Goal: Task Accomplishment & Management: Use online tool/utility

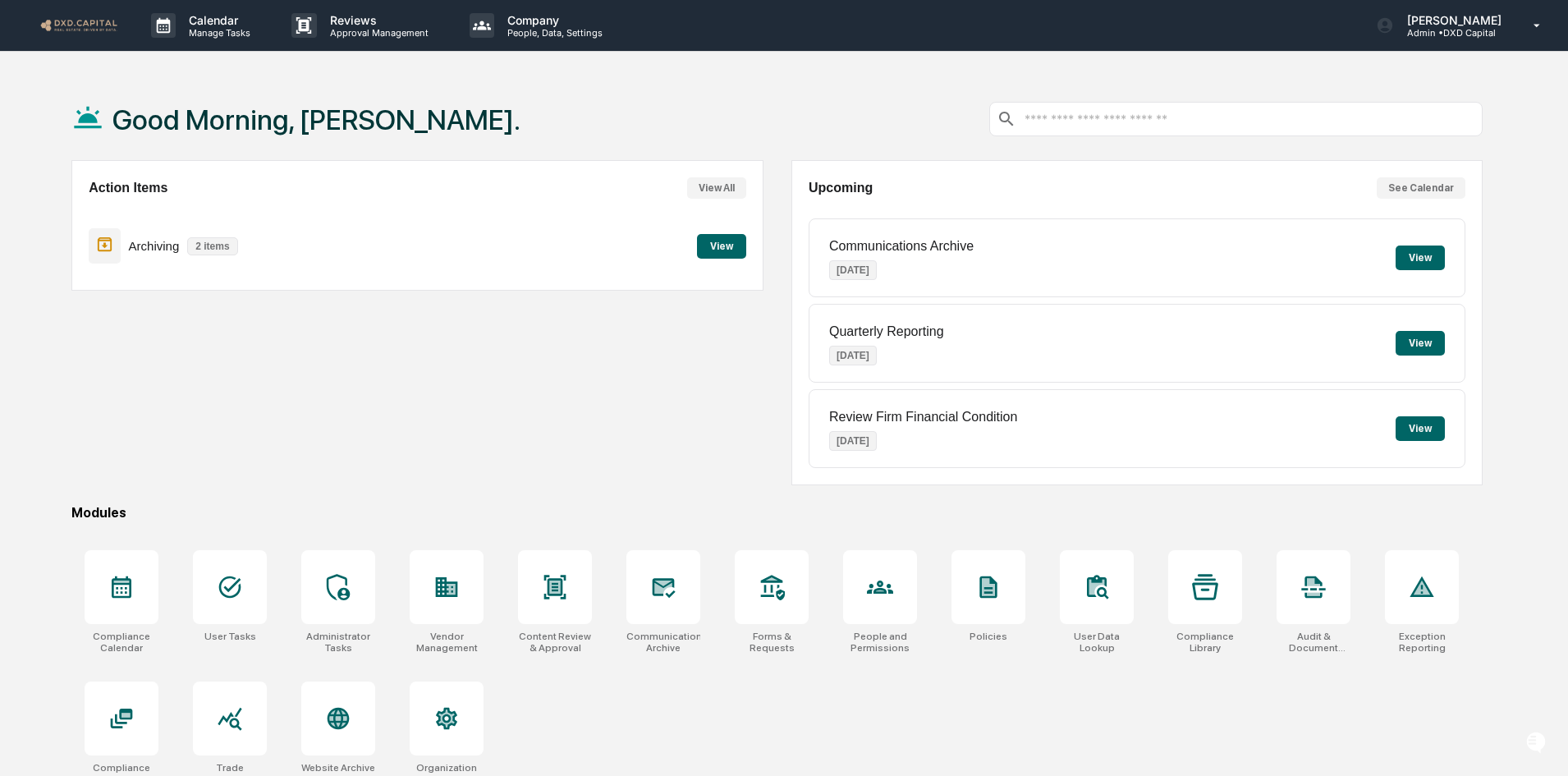
click at [1415, 261] on button "View" at bounding box center [1421, 258] width 50 height 25
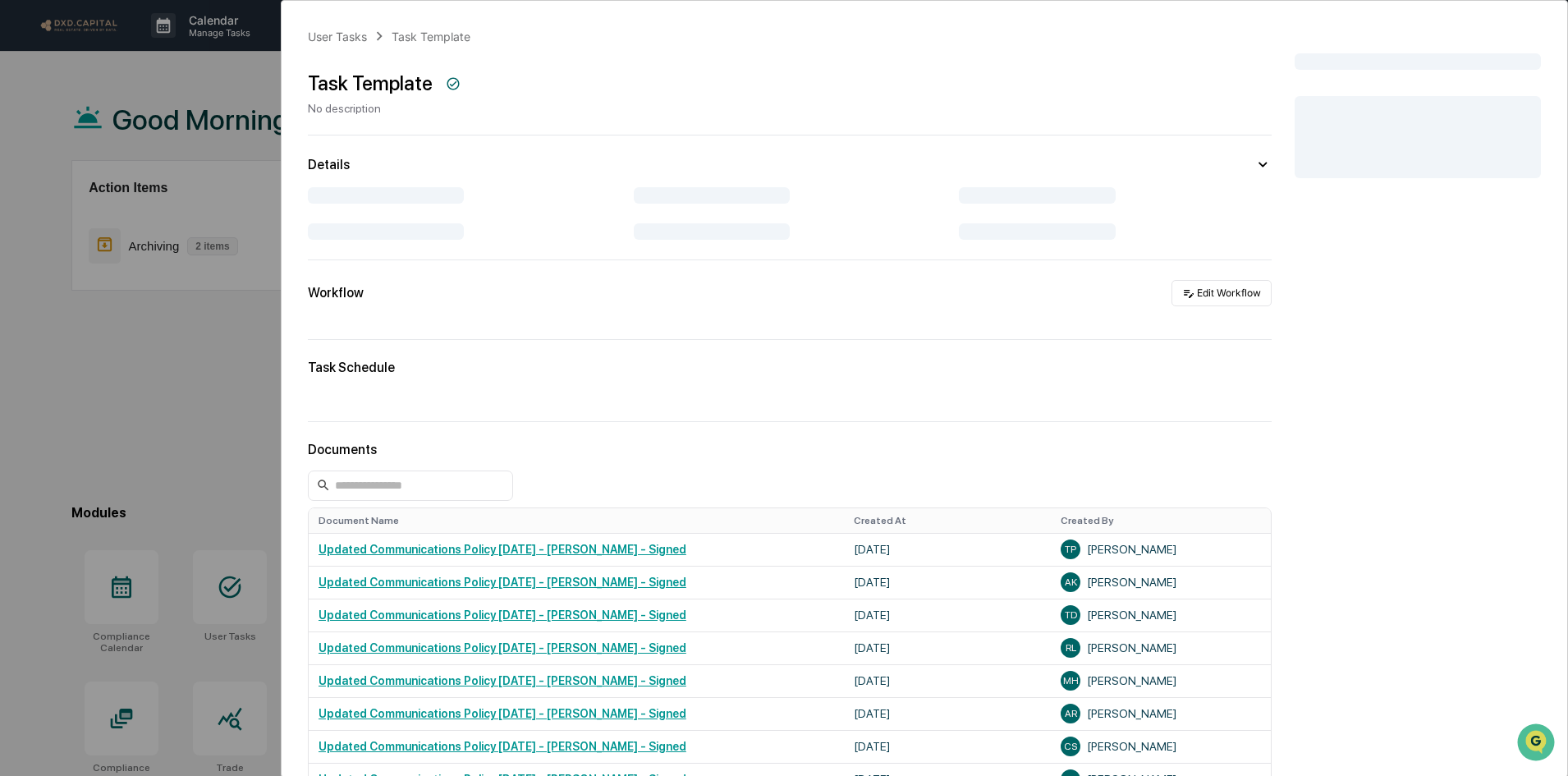
click at [241, 73] on div "User Tasks Task Template Task Template No description Details Workflow Edit Wor…" at bounding box center [784, 388] width 1568 height 776
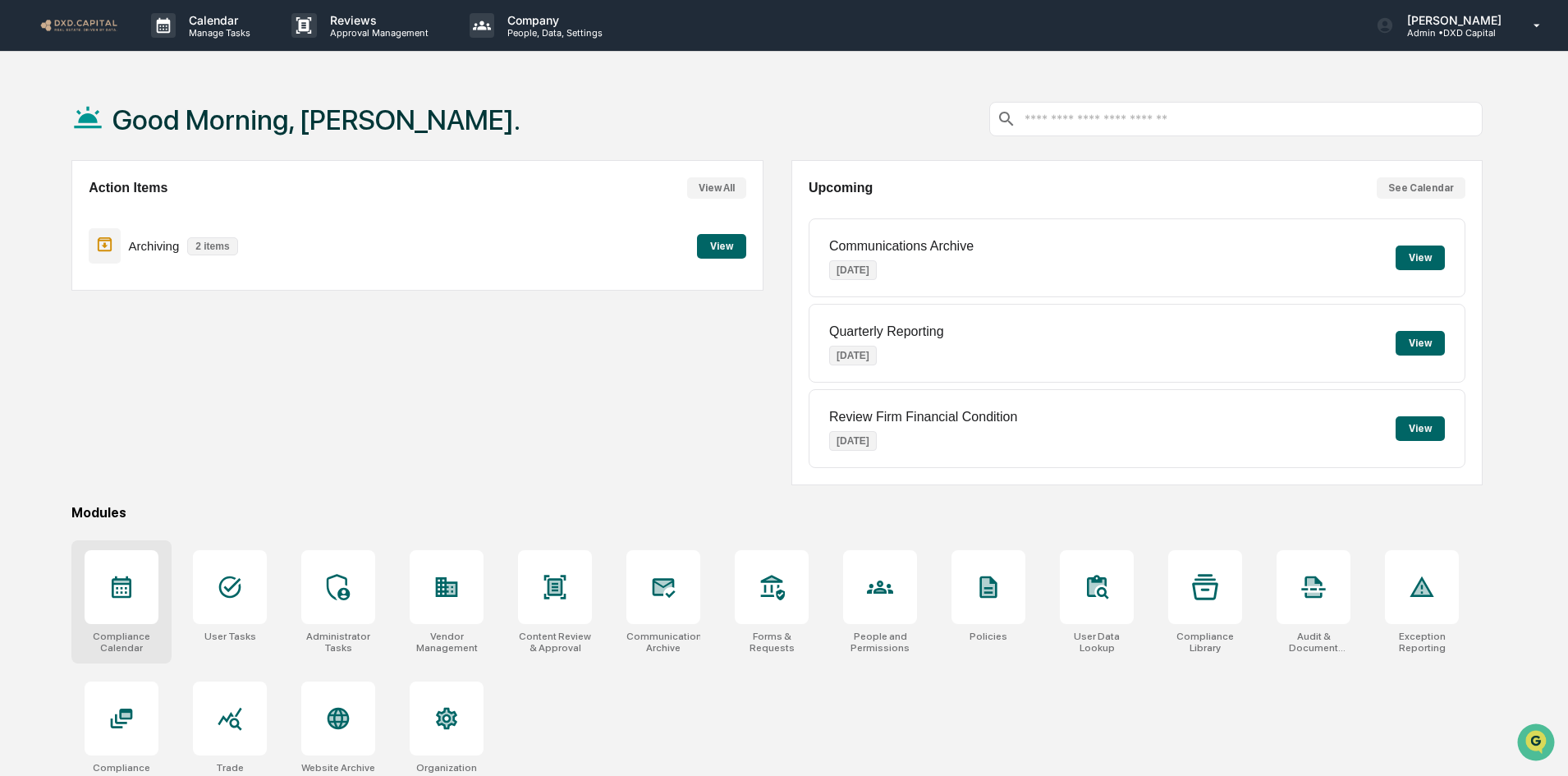
click at [131, 598] on icon at bounding box center [120, 587] width 26 height 26
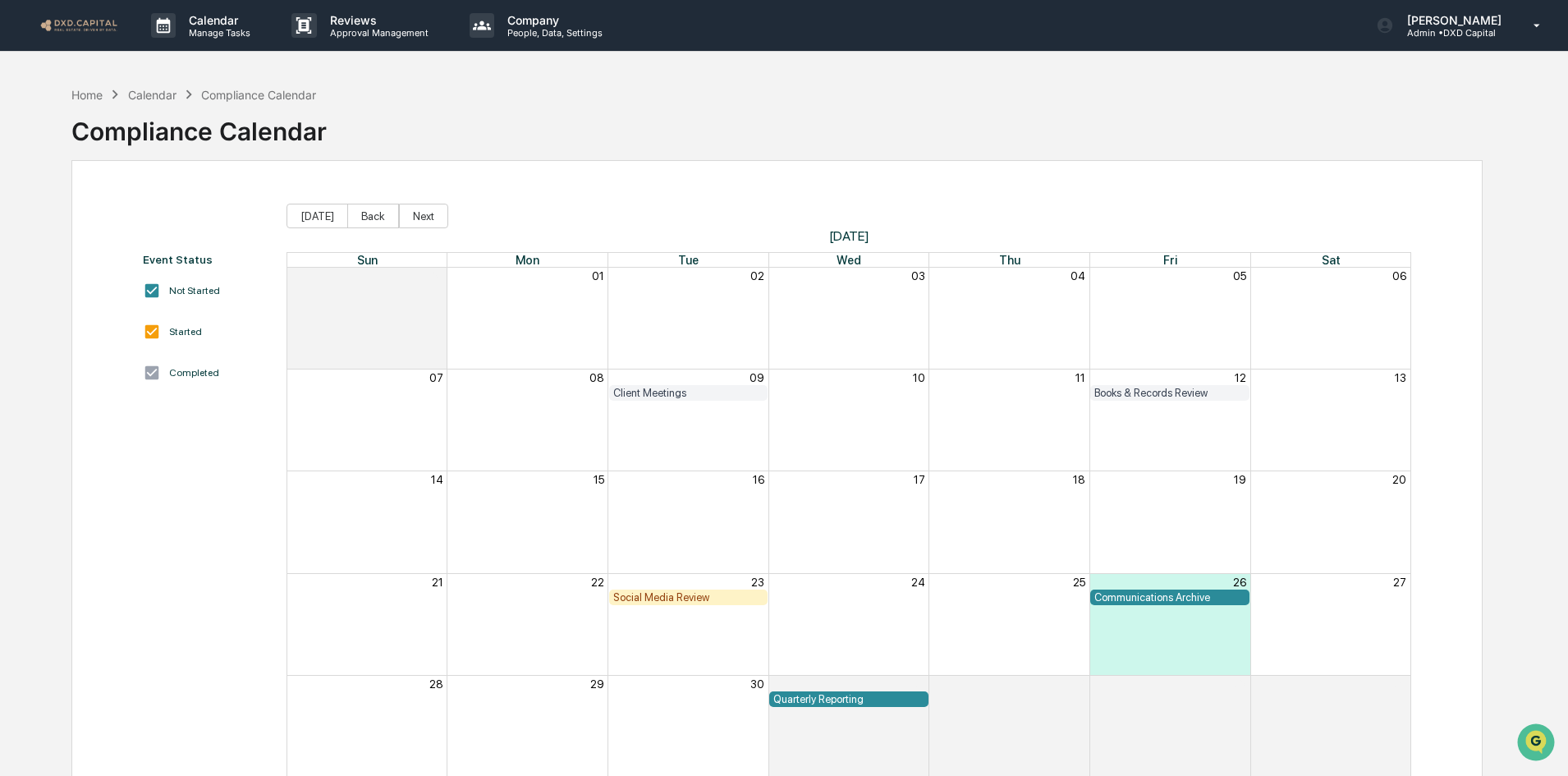
click at [681, 598] on div "Social Media Review" at bounding box center [689, 597] width 151 height 12
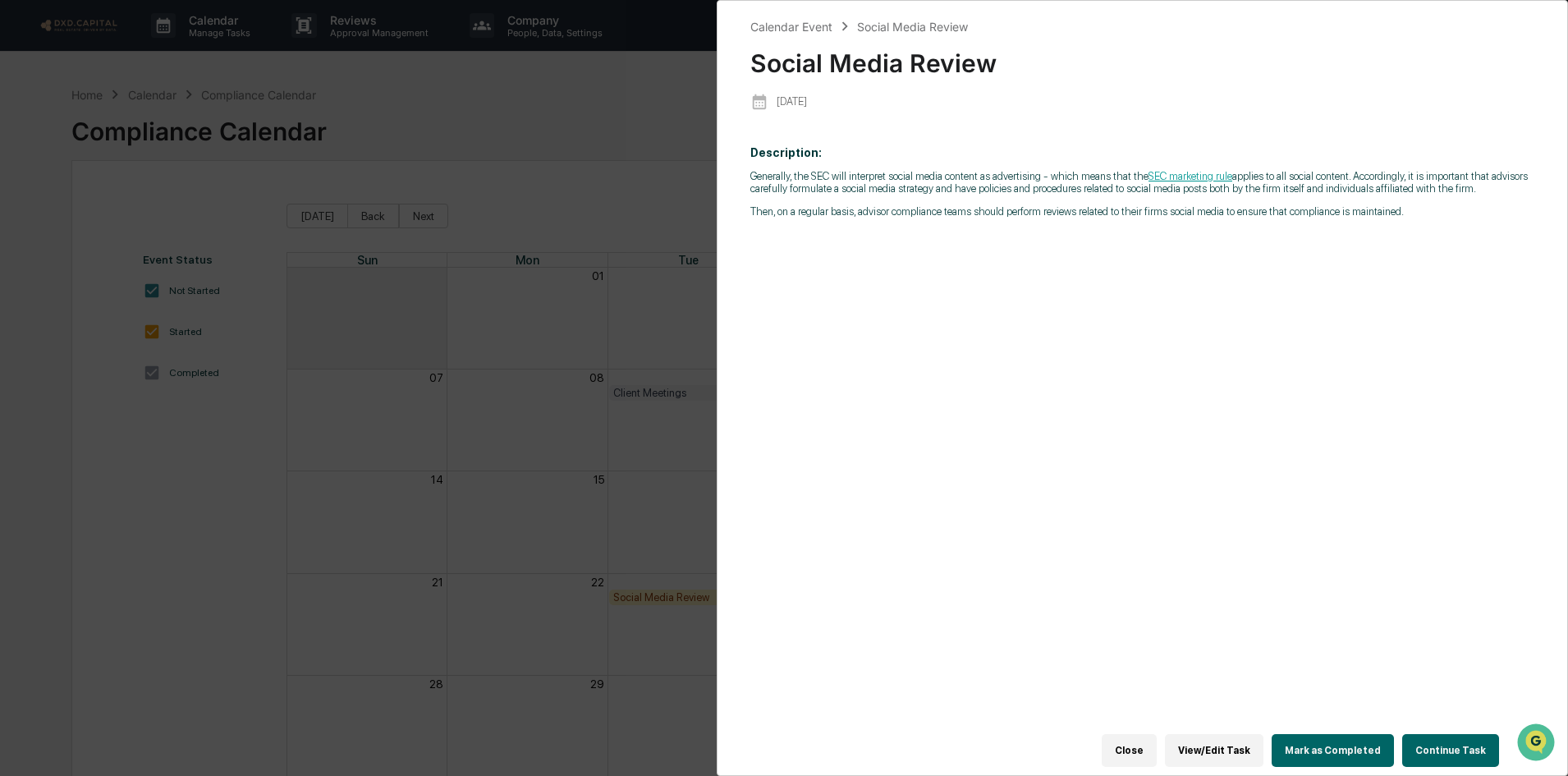
click at [1135, 744] on button "Close" at bounding box center [1129, 750] width 55 height 32
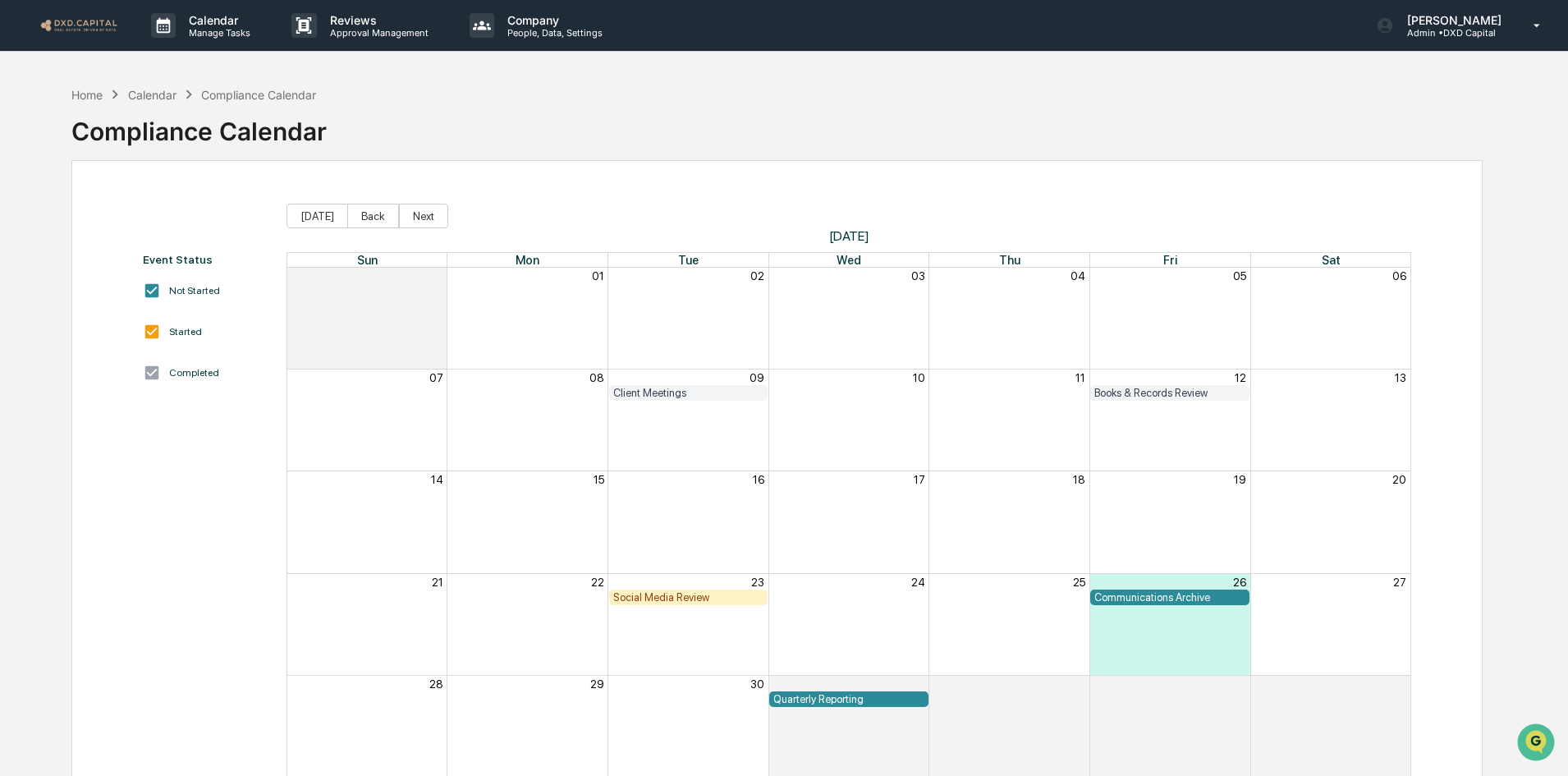
click at [73, 20] on img at bounding box center [78, 25] width 78 height 15
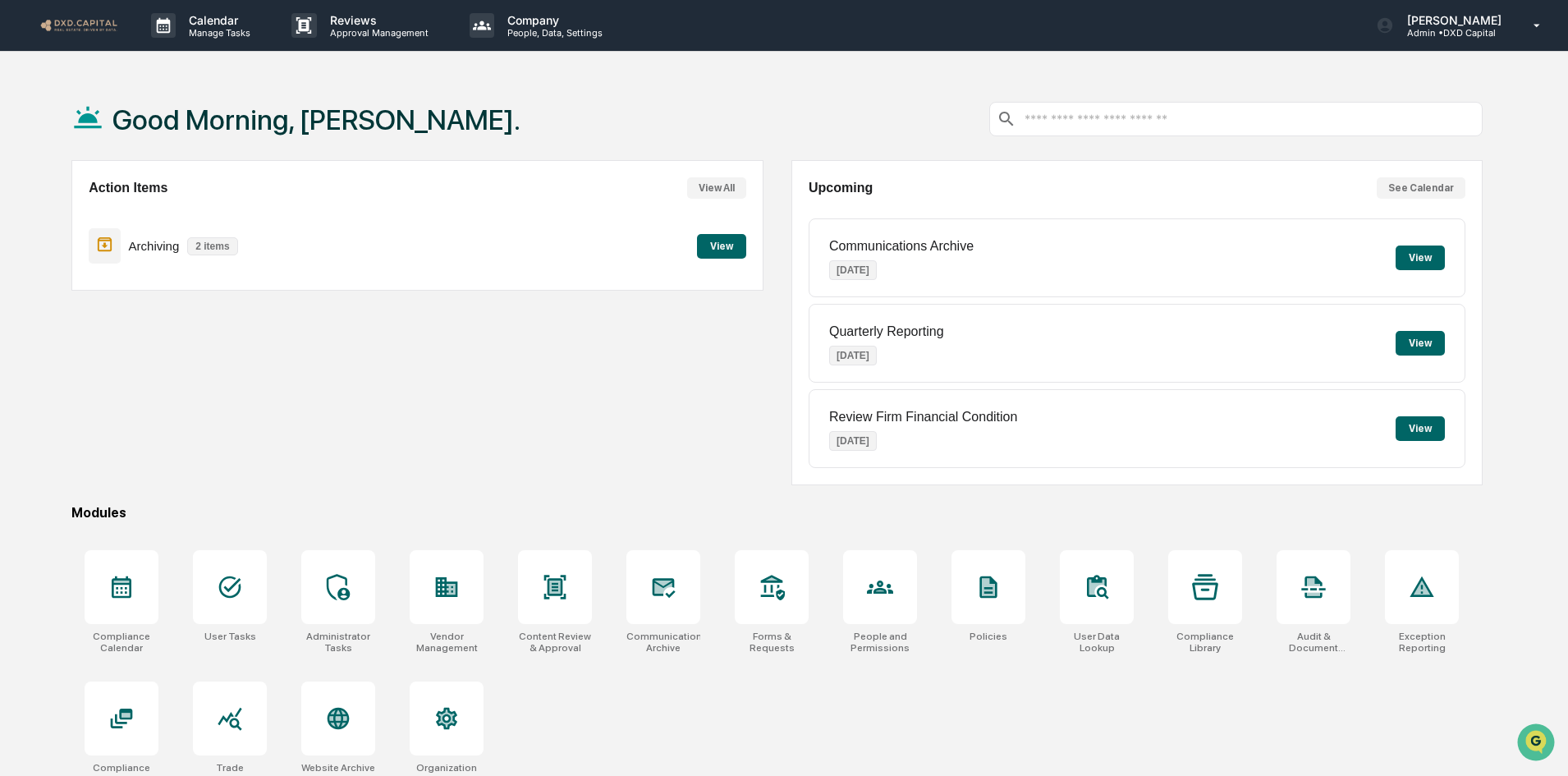
click at [717, 245] on button "View" at bounding box center [722, 247] width 50 height 25
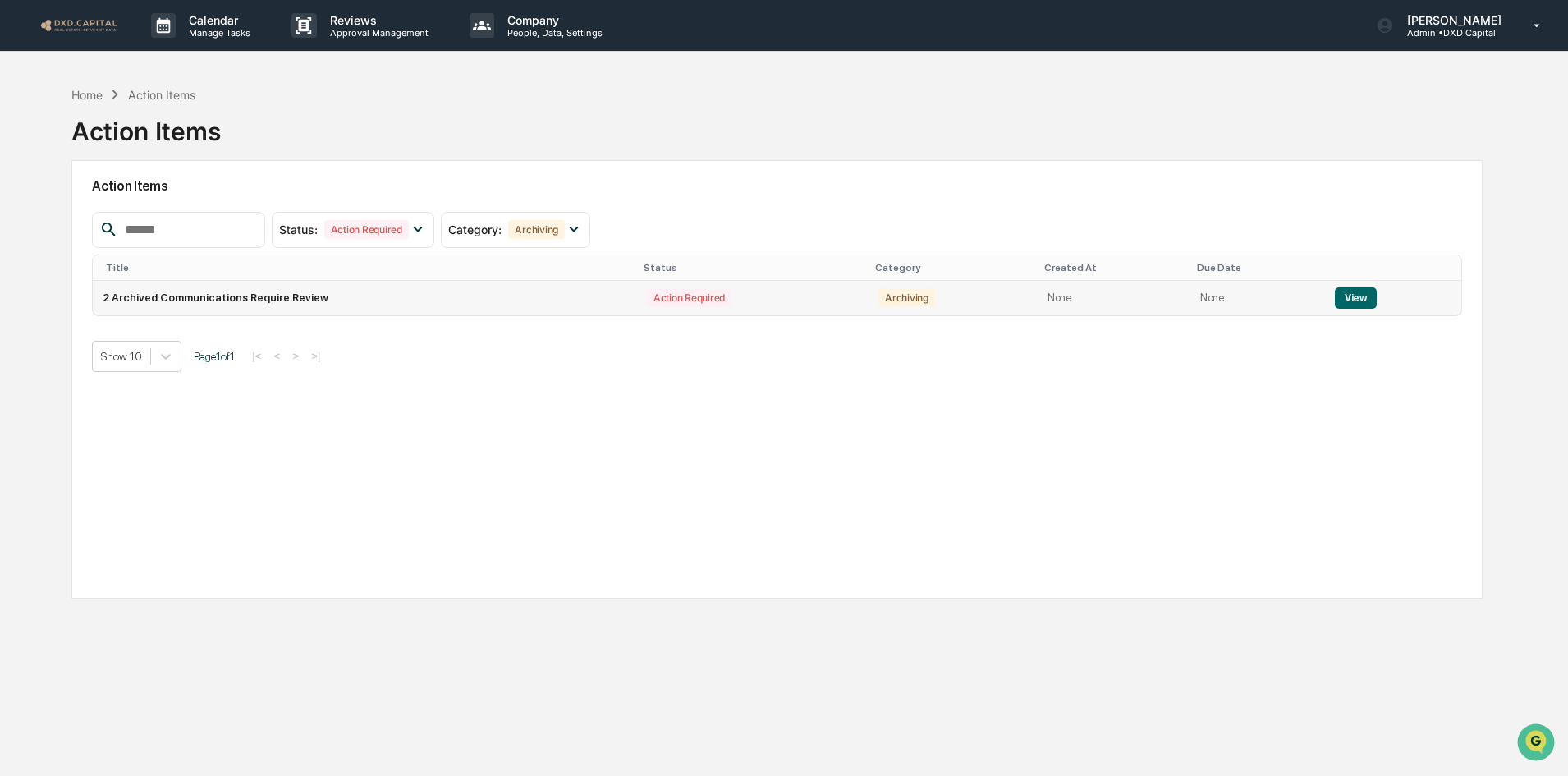
click at [1373, 289] on td "View" at bounding box center [1393, 298] width 137 height 34
click at [1351, 296] on button "View" at bounding box center [1356, 298] width 42 height 21
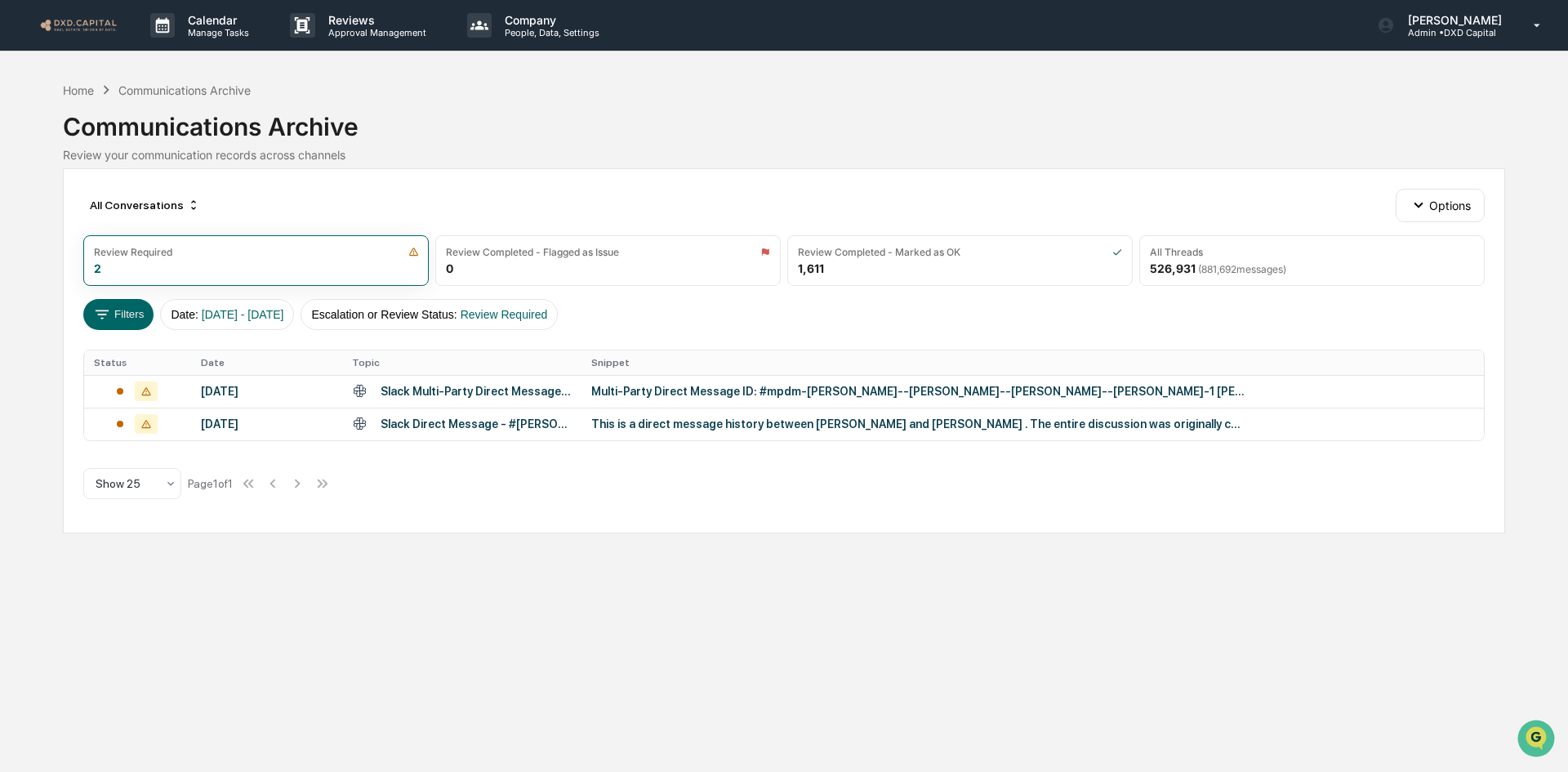
click at [178, 90] on div "Communications Archive" at bounding box center [184, 90] width 132 height 14
click at [86, 86] on div "Home" at bounding box center [78, 90] width 31 height 14
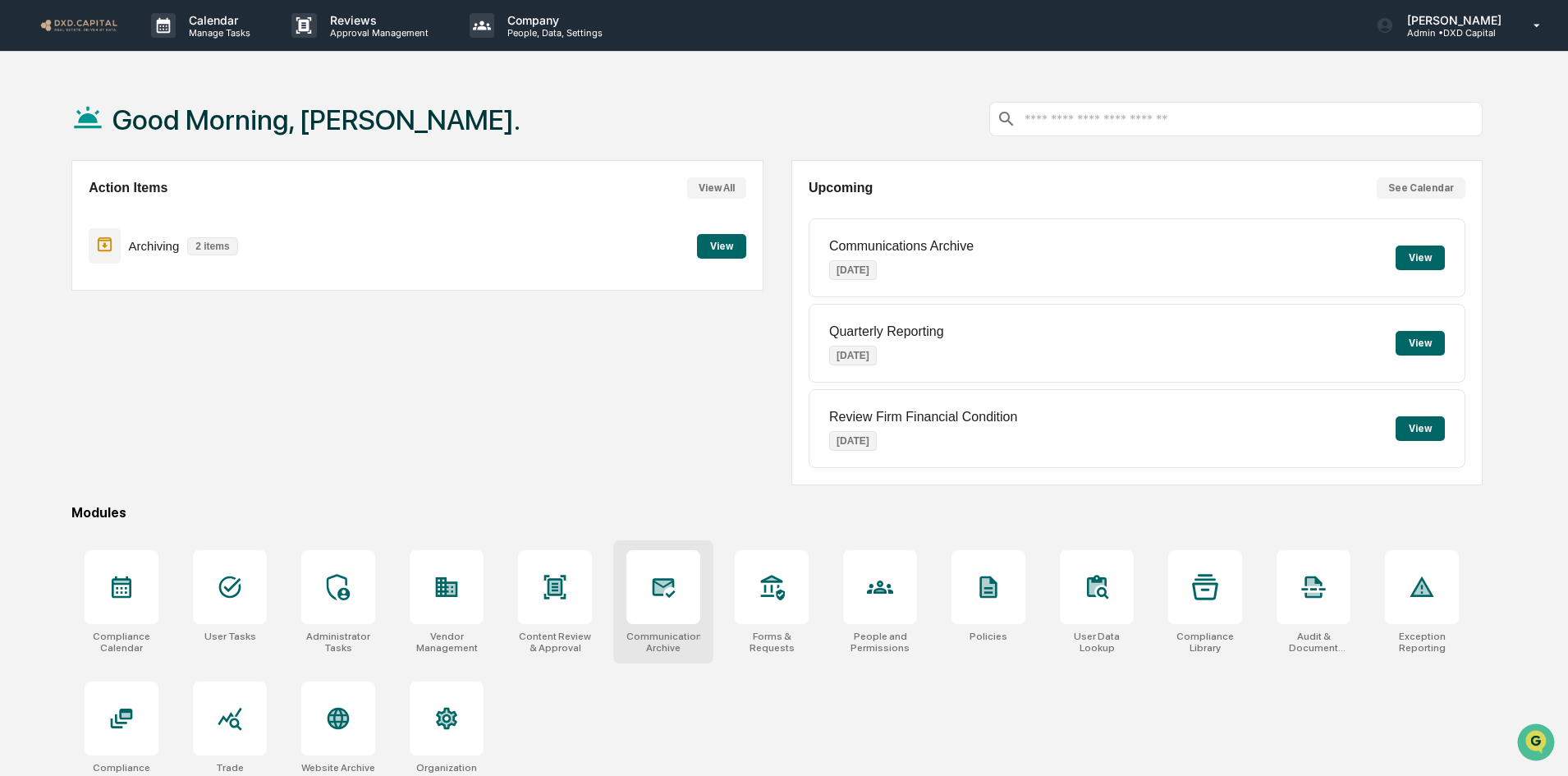
click at [692, 588] on div at bounding box center [663, 587] width 74 height 74
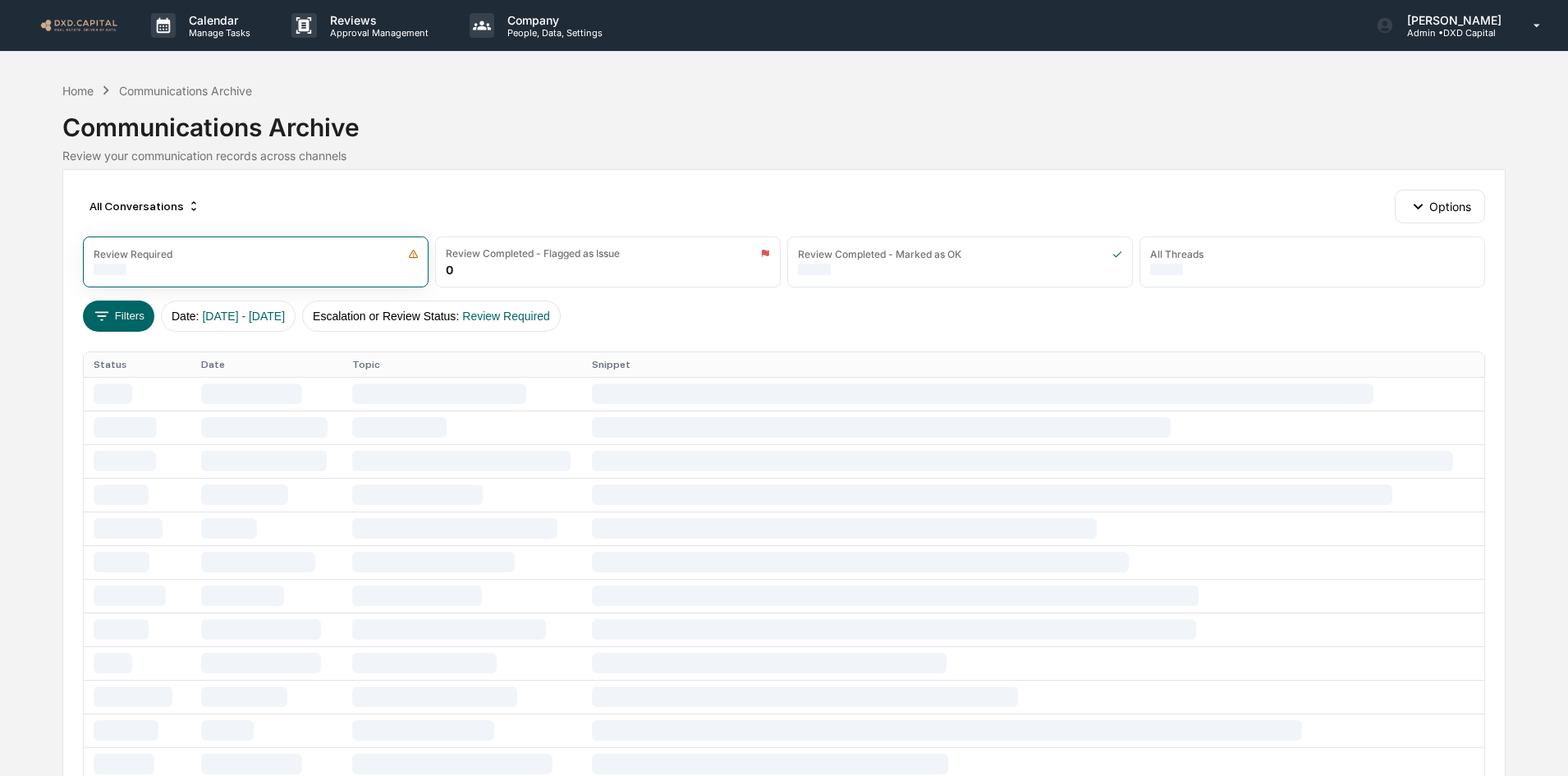
click at [1425, 202] on icon "button" at bounding box center [1418, 205] width 18 height 18
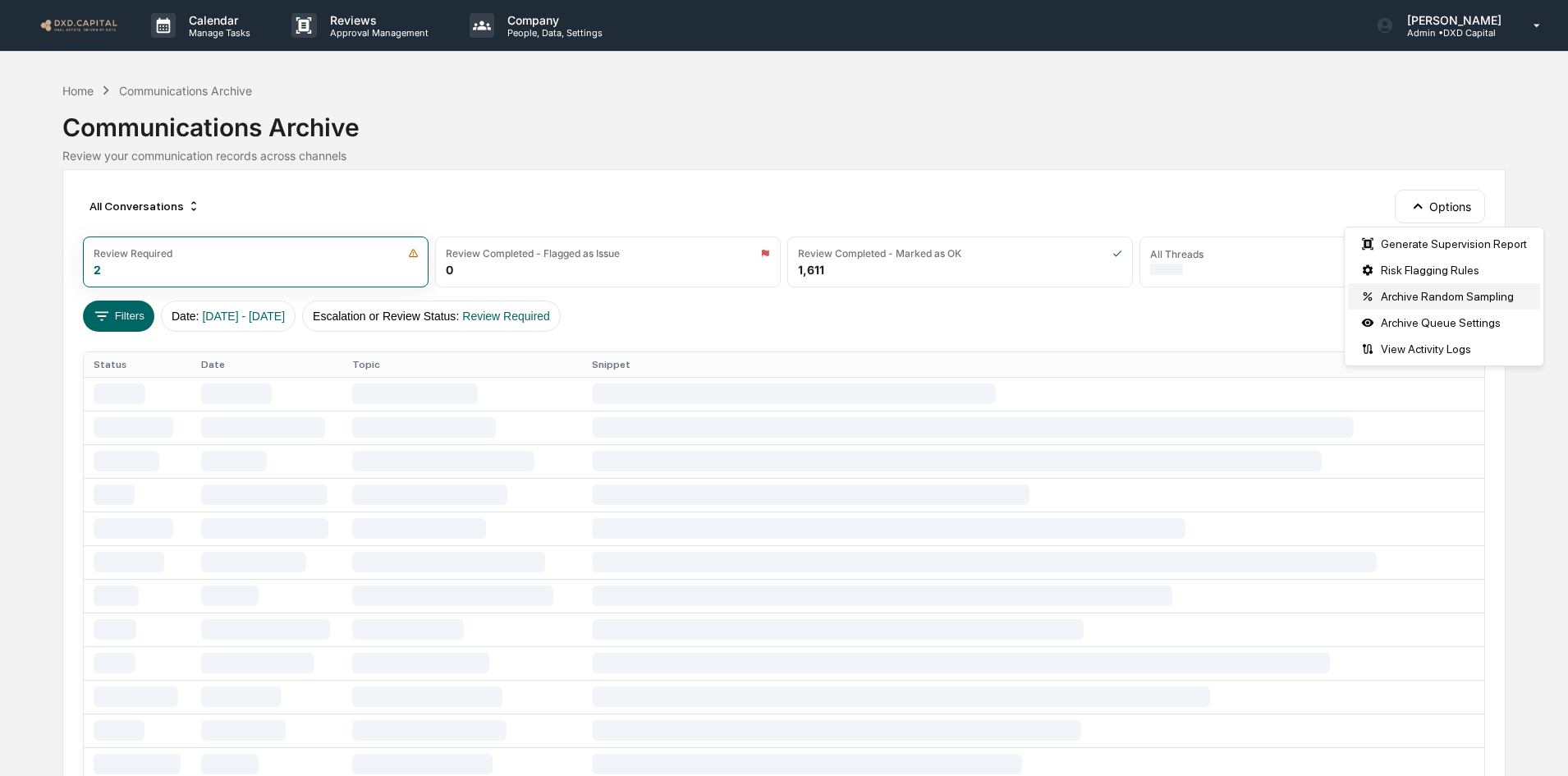
click at [1419, 289] on div "Archive Random Sampling" at bounding box center [1444, 295] width 192 height 26
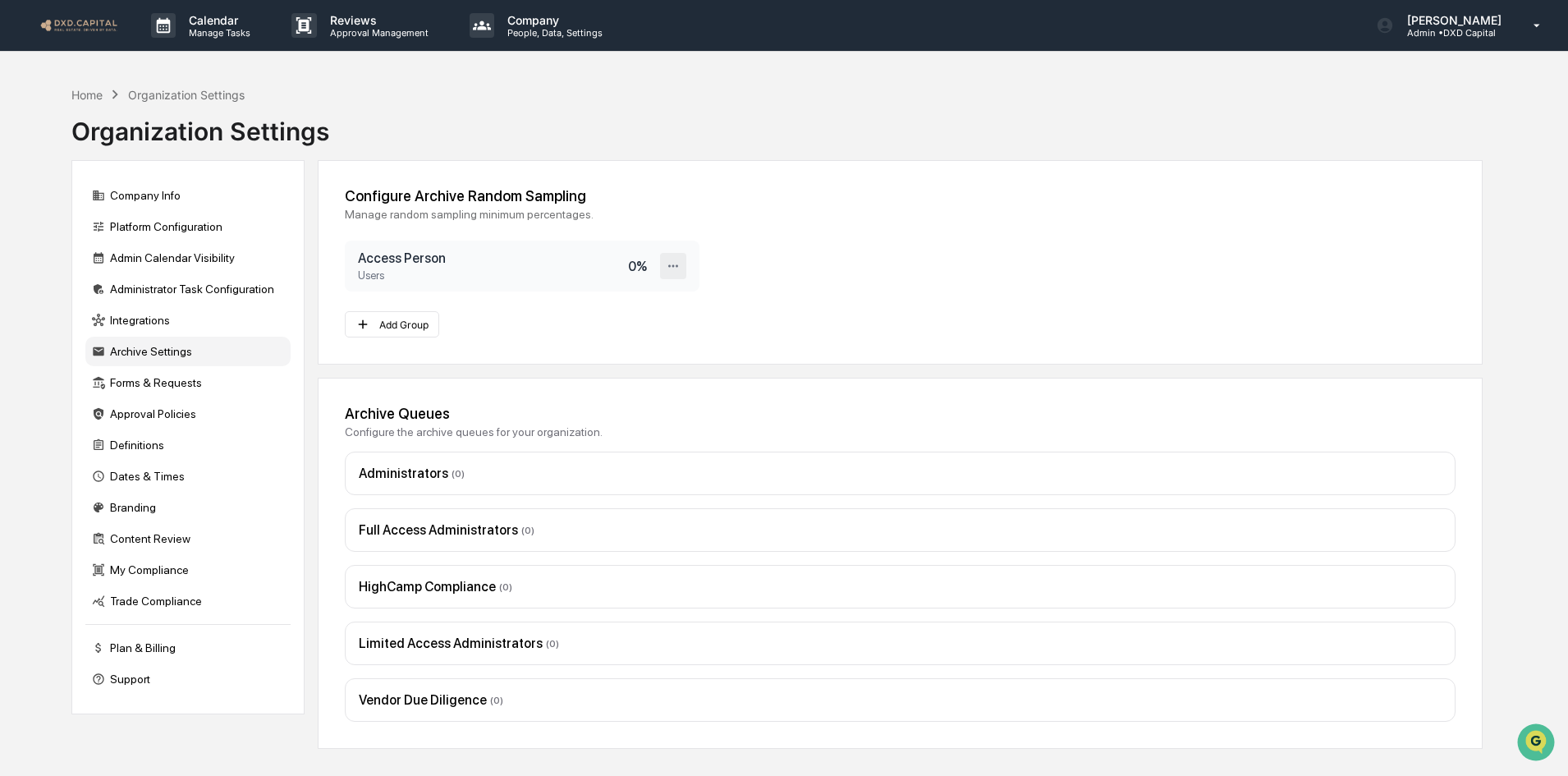
click at [676, 264] on icon at bounding box center [674, 267] width 15 height 15
click at [626, 290] on div "Edit" at bounding box center [620, 293] width 131 height 29
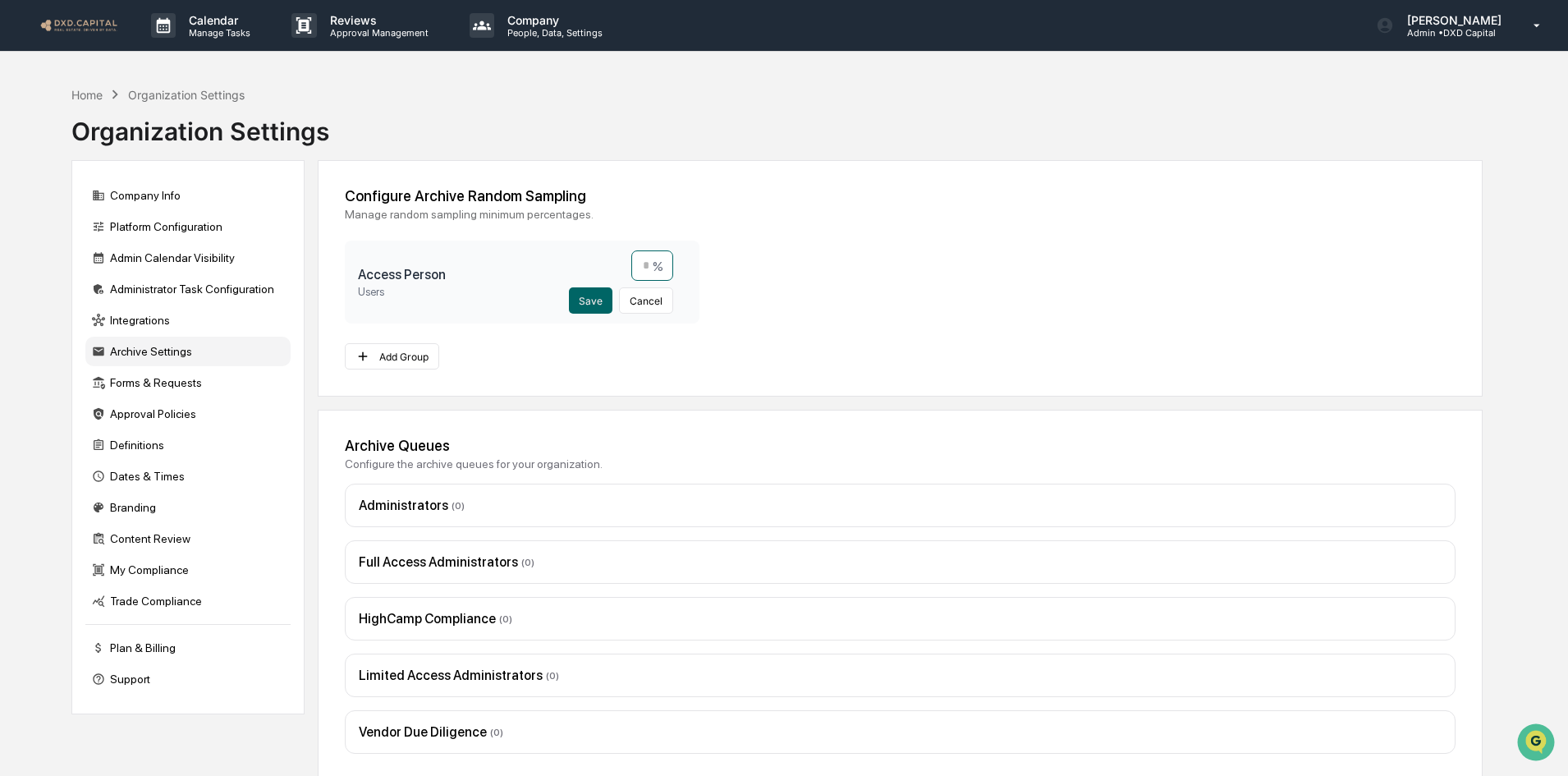
drag, startPoint x: 639, startPoint y: 266, endPoint x: 656, endPoint y: 266, distance: 17.0
click at [656, 266] on input "*" at bounding box center [653, 266] width 42 height 31
type input "*"
click at [601, 307] on button "Save" at bounding box center [591, 300] width 44 height 26
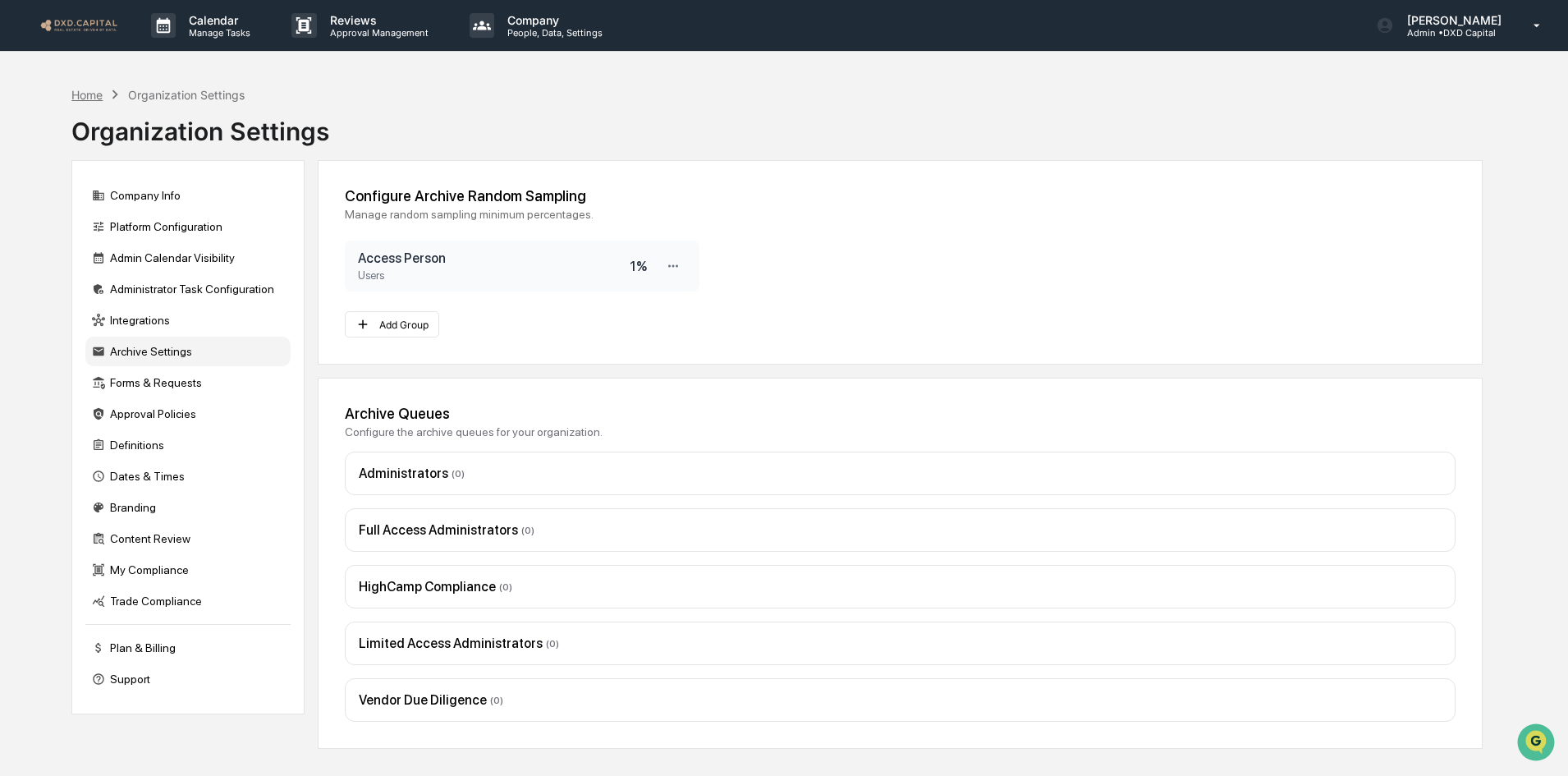
click at [82, 93] on div "Home" at bounding box center [87, 95] width 32 height 14
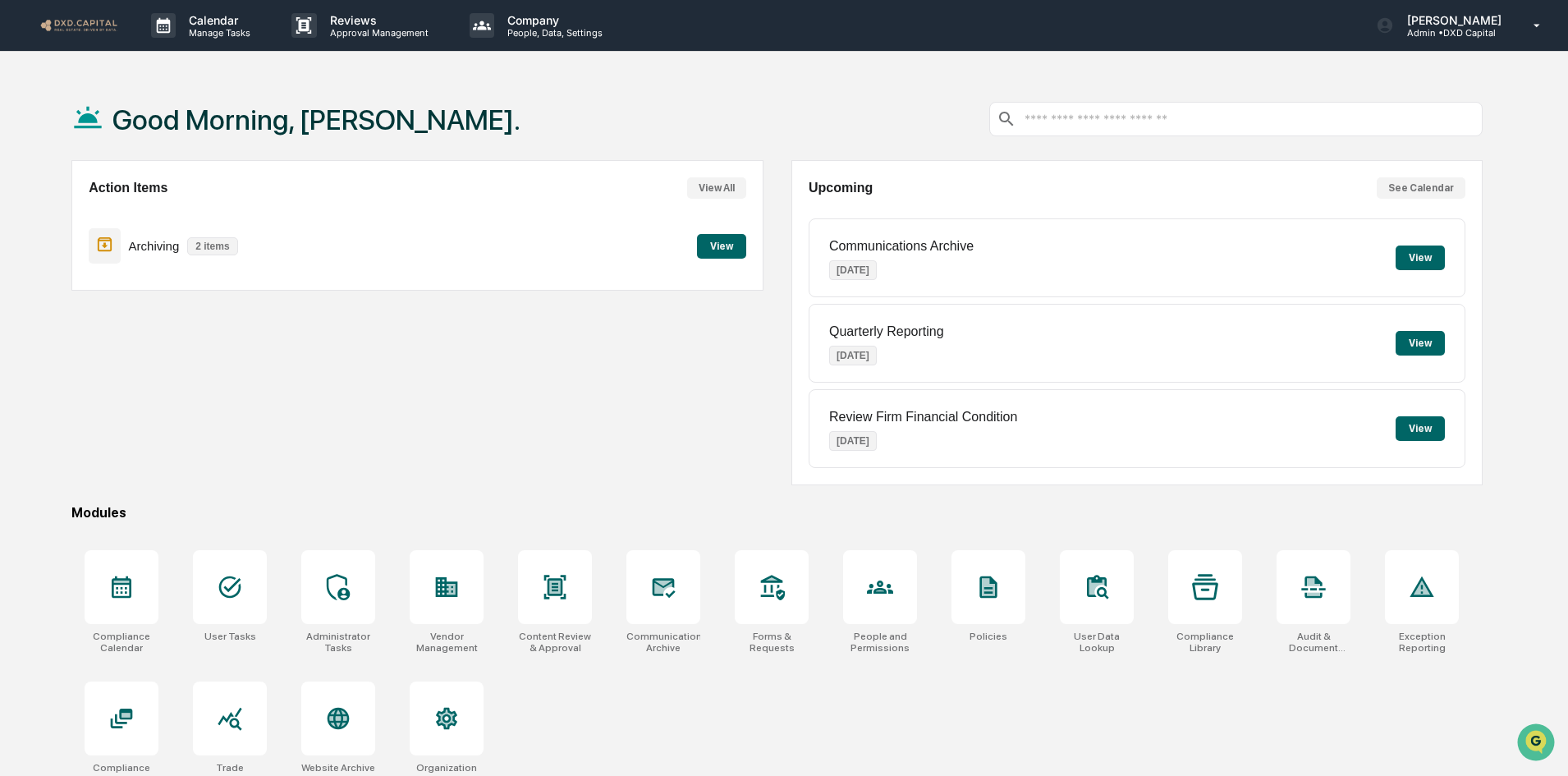
click at [703, 240] on button "View" at bounding box center [722, 247] width 50 height 25
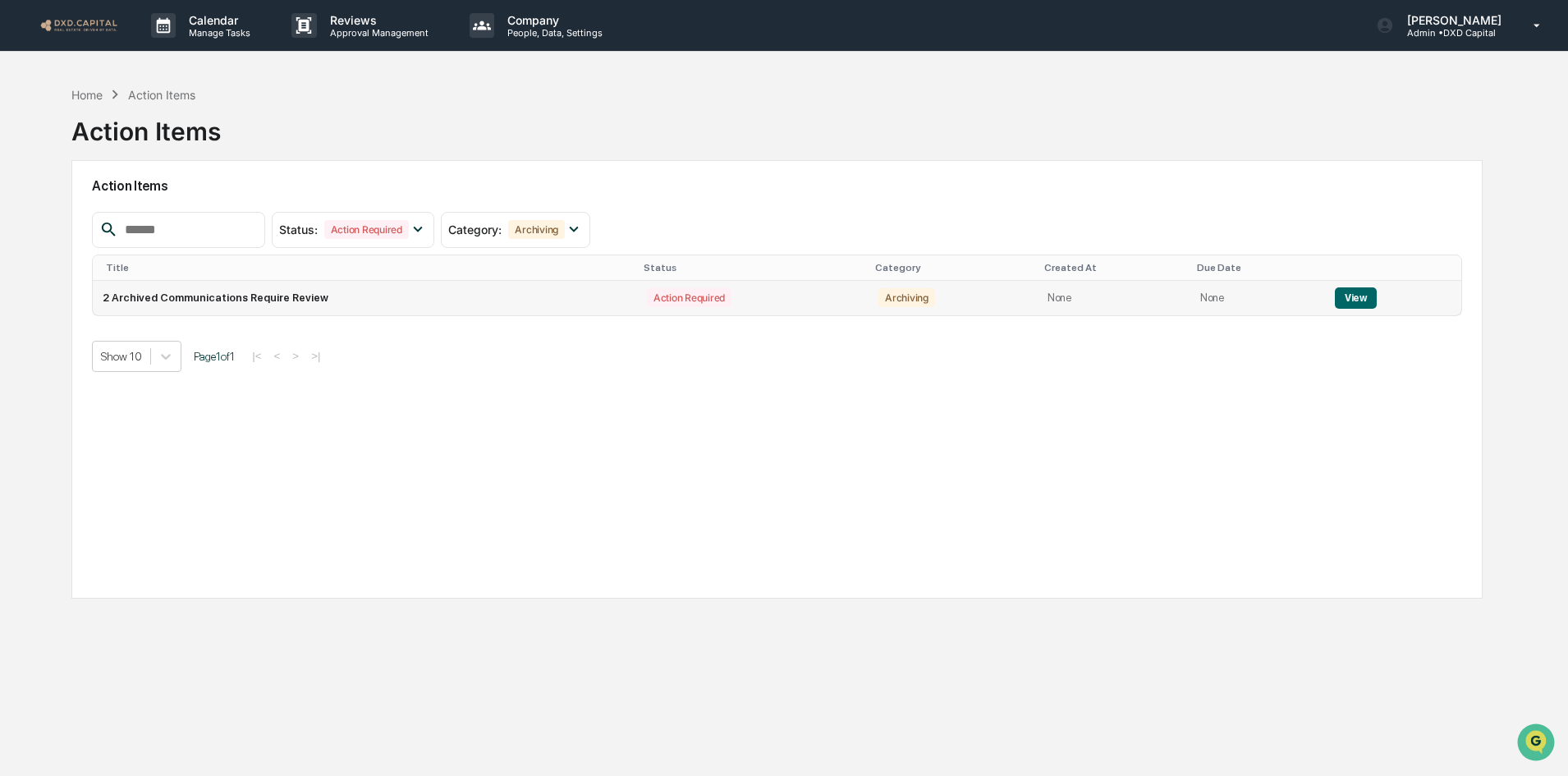
click at [1342, 299] on button "View" at bounding box center [1356, 298] width 42 height 21
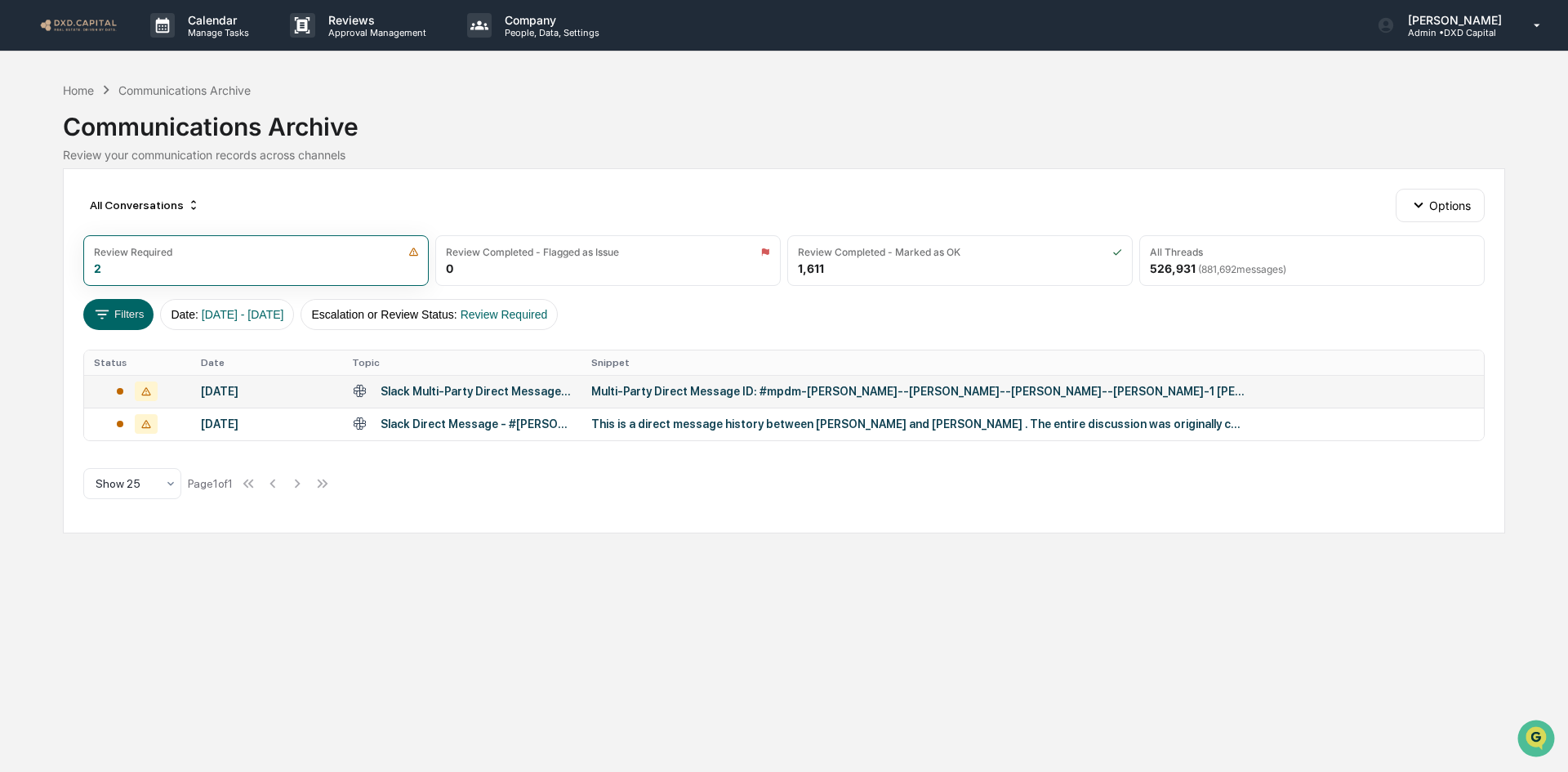
click at [863, 396] on div "Multi-Party Direct Message ID: #mpdm-andrew--martin--ben--drew-1 Andrew Tuthill…" at bounding box center [917, 392] width 653 height 13
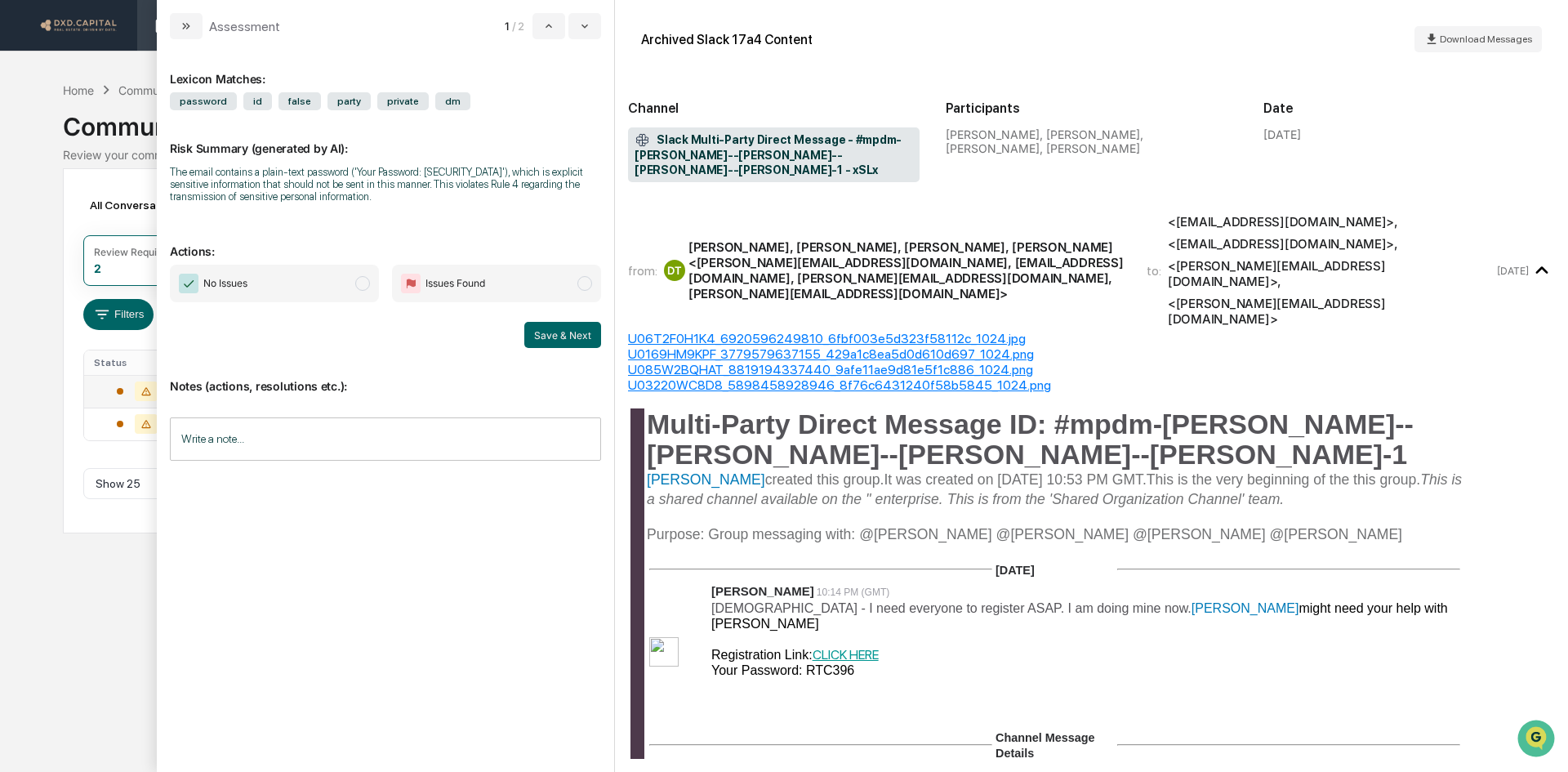
drag, startPoint x: 192, startPoint y: 30, endPoint x: 215, endPoint y: 47, distance: 28.6
click at [192, 30] on icon "modal" at bounding box center [186, 27] width 13 height 13
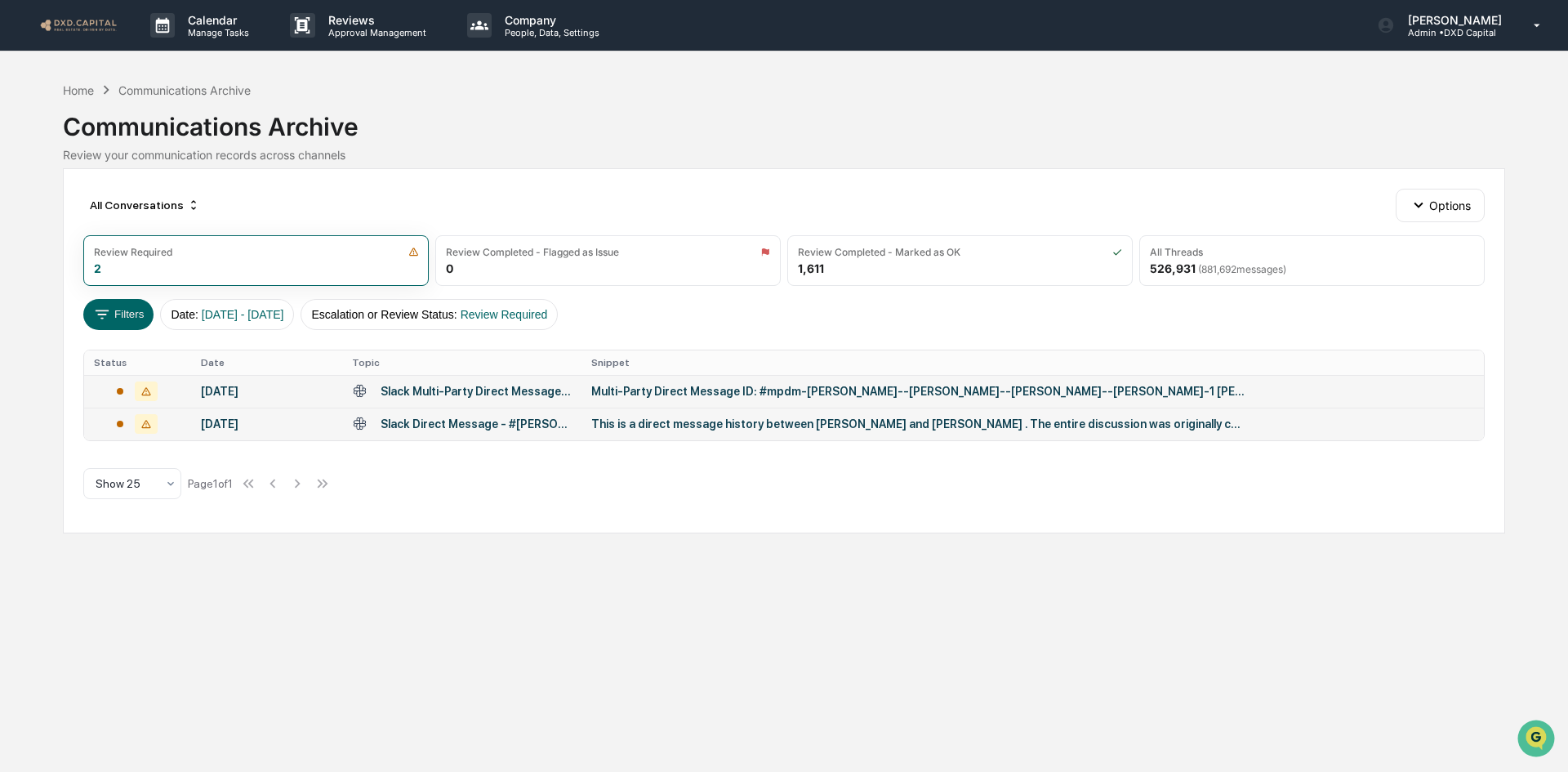
click at [1158, 424] on div "This is a direct message history between Traci Dyer and Tammy Phillips . The en…" at bounding box center [917, 424] width 653 height 13
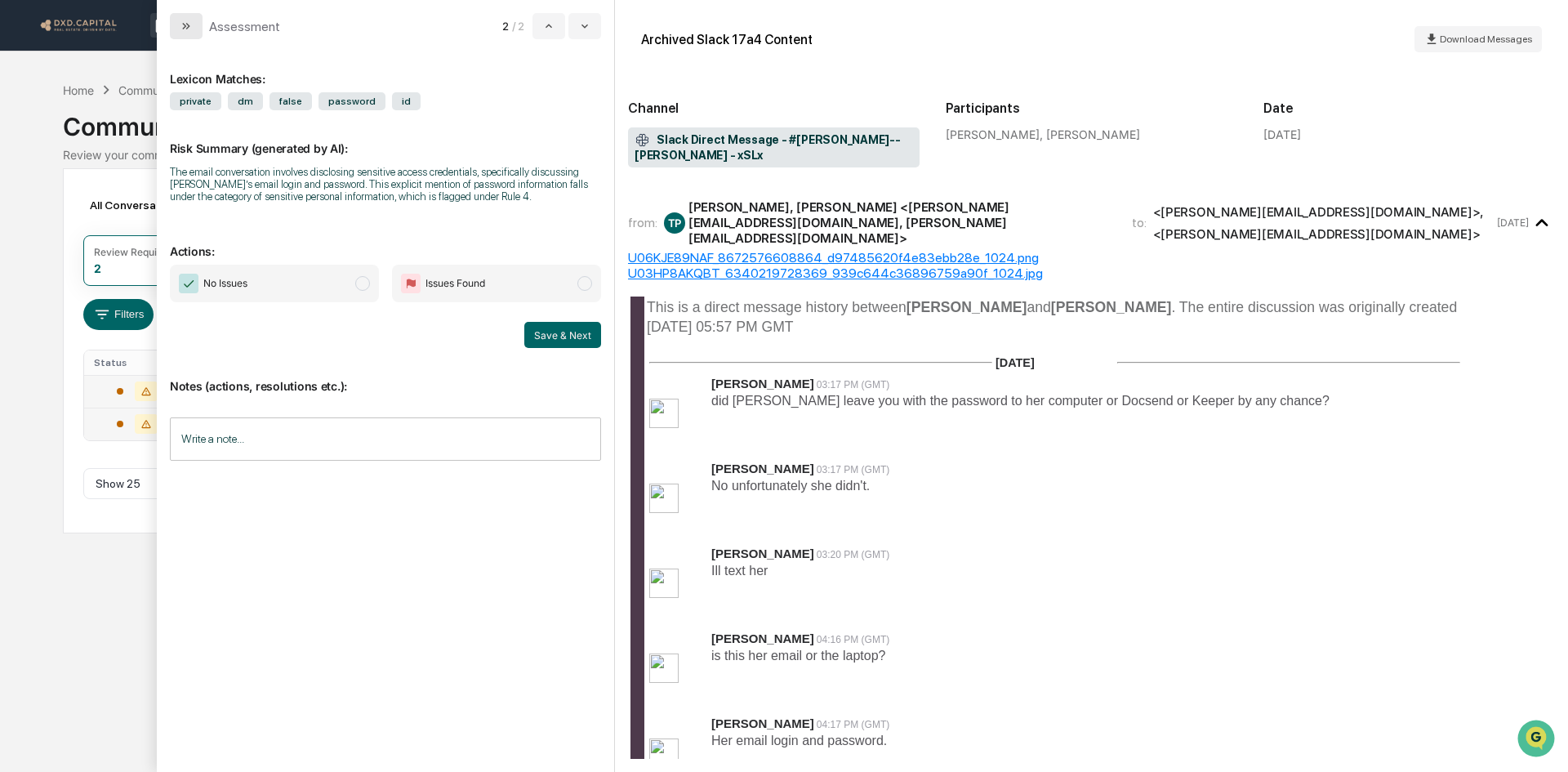
click at [191, 23] on icon "modal" at bounding box center [186, 27] width 13 height 13
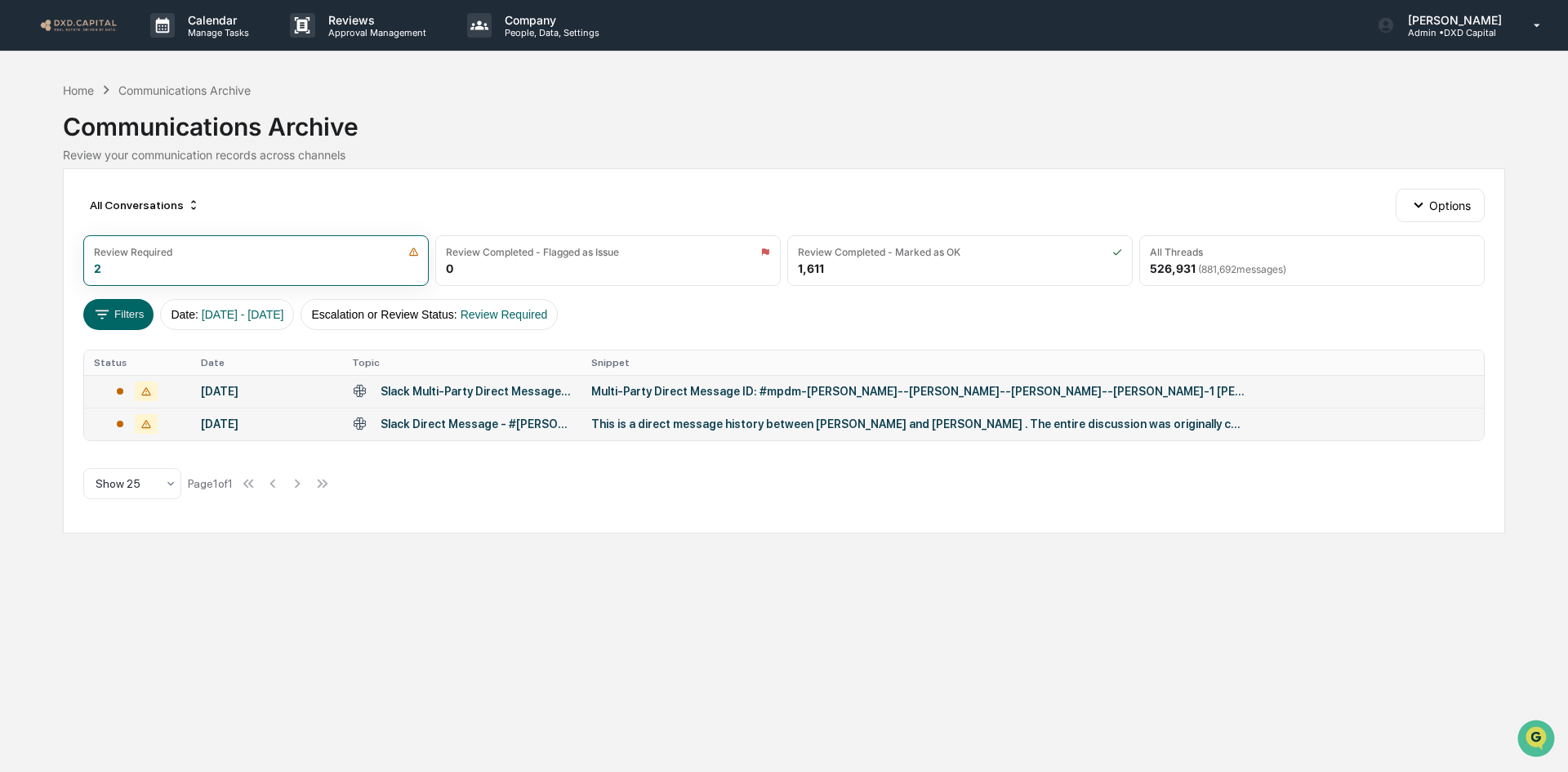
click at [800, 430] on div "This is a direct message history between Traci Dyer and Tammy Phillips . The en…" at bounding box center [917, 424] width 653 height 13
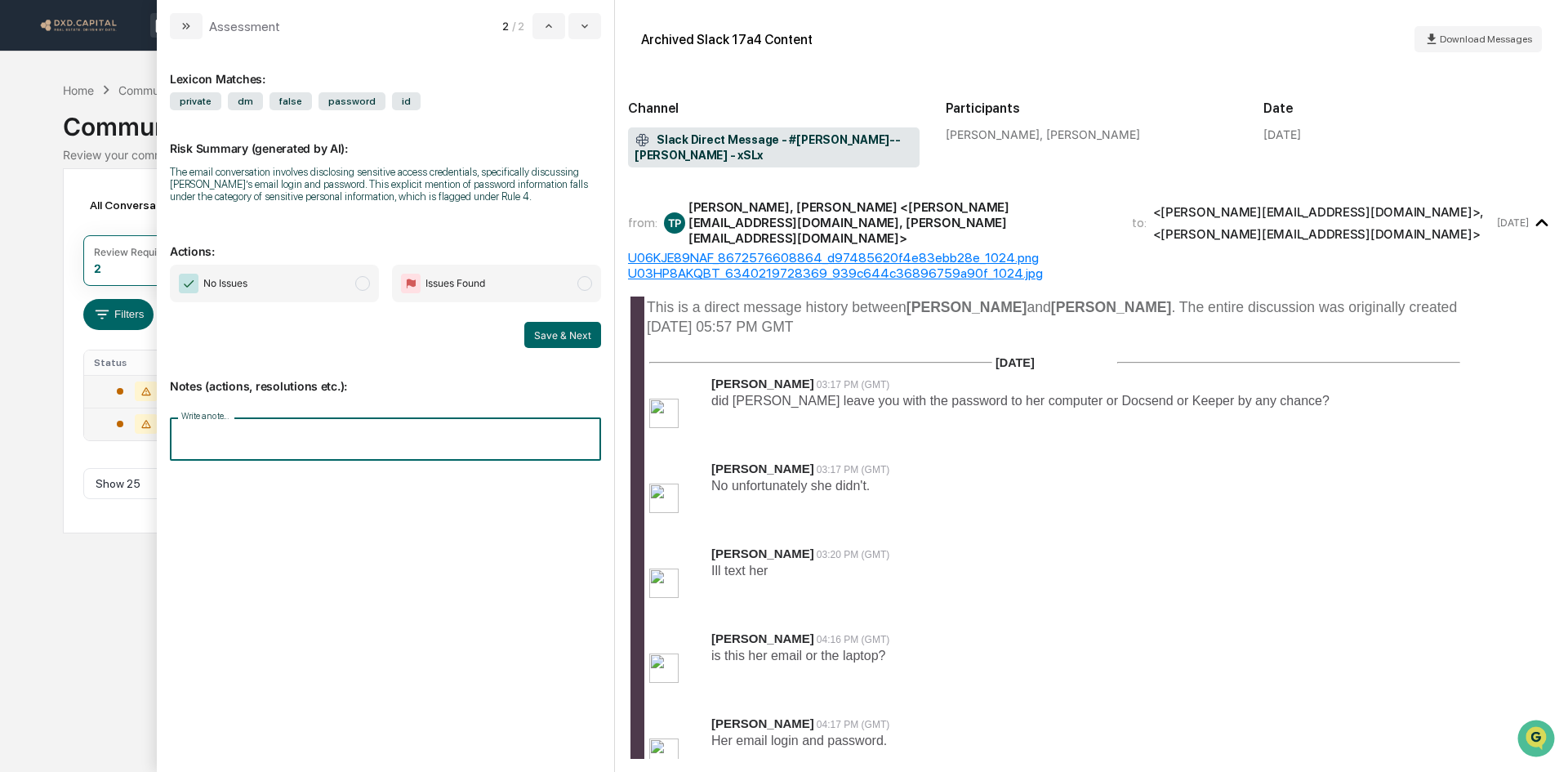
click at [319, 443] on input "Write a note..." at bounding box center [386, 439] width 431 height 44
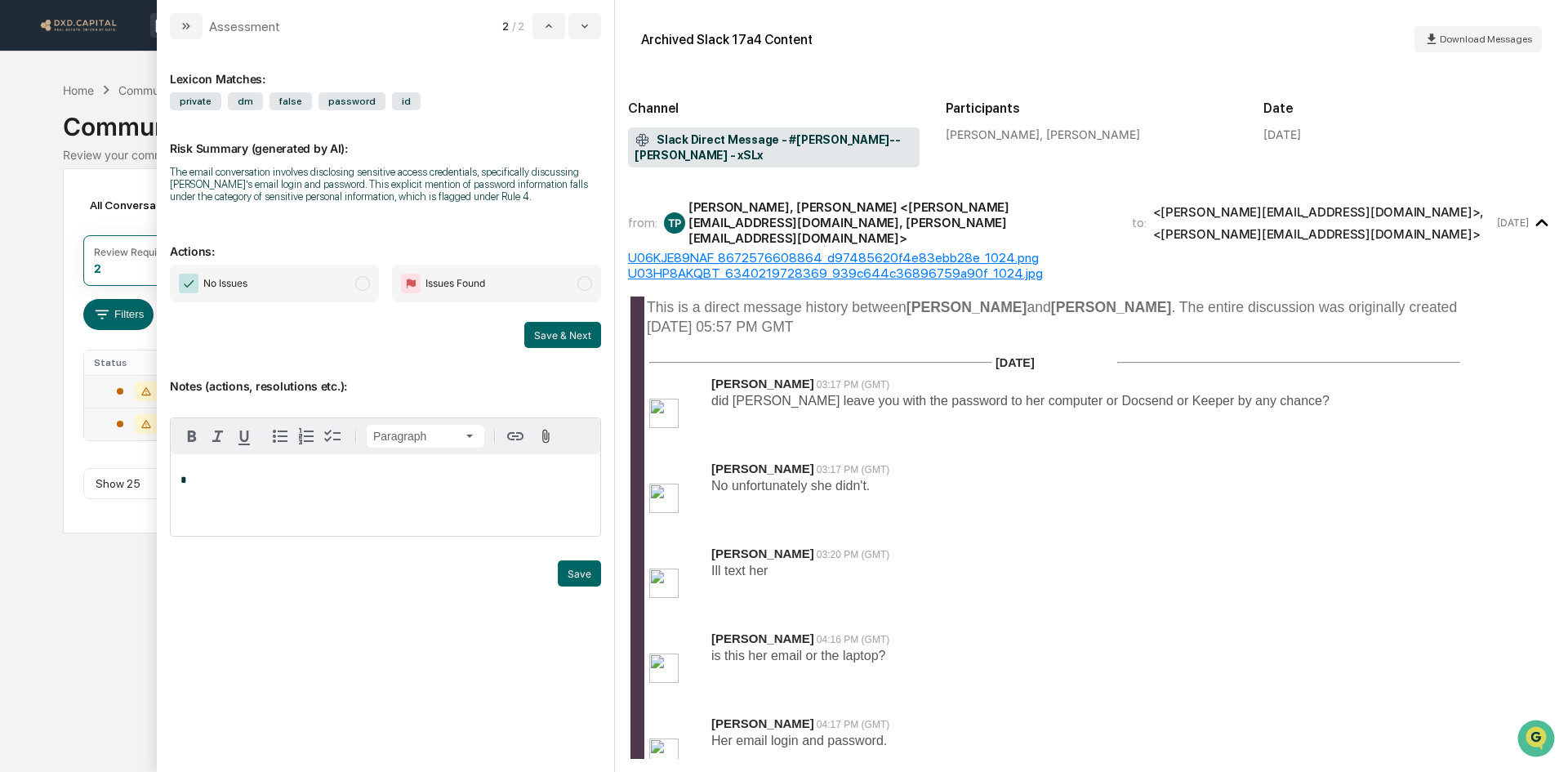
click at [328, 279] on span "No Issues" at bounding box center [275, 283] width 209 height 38
click at [579, 575] on button "Save" at bounding box center [580, 572] width 44 height 26
click at [374, 487] on div "*" at bounding box center [386, 495] width 430 height 82
click at [589, 589] on button "Save" at bounding box center [580, 588] width 44 height 26
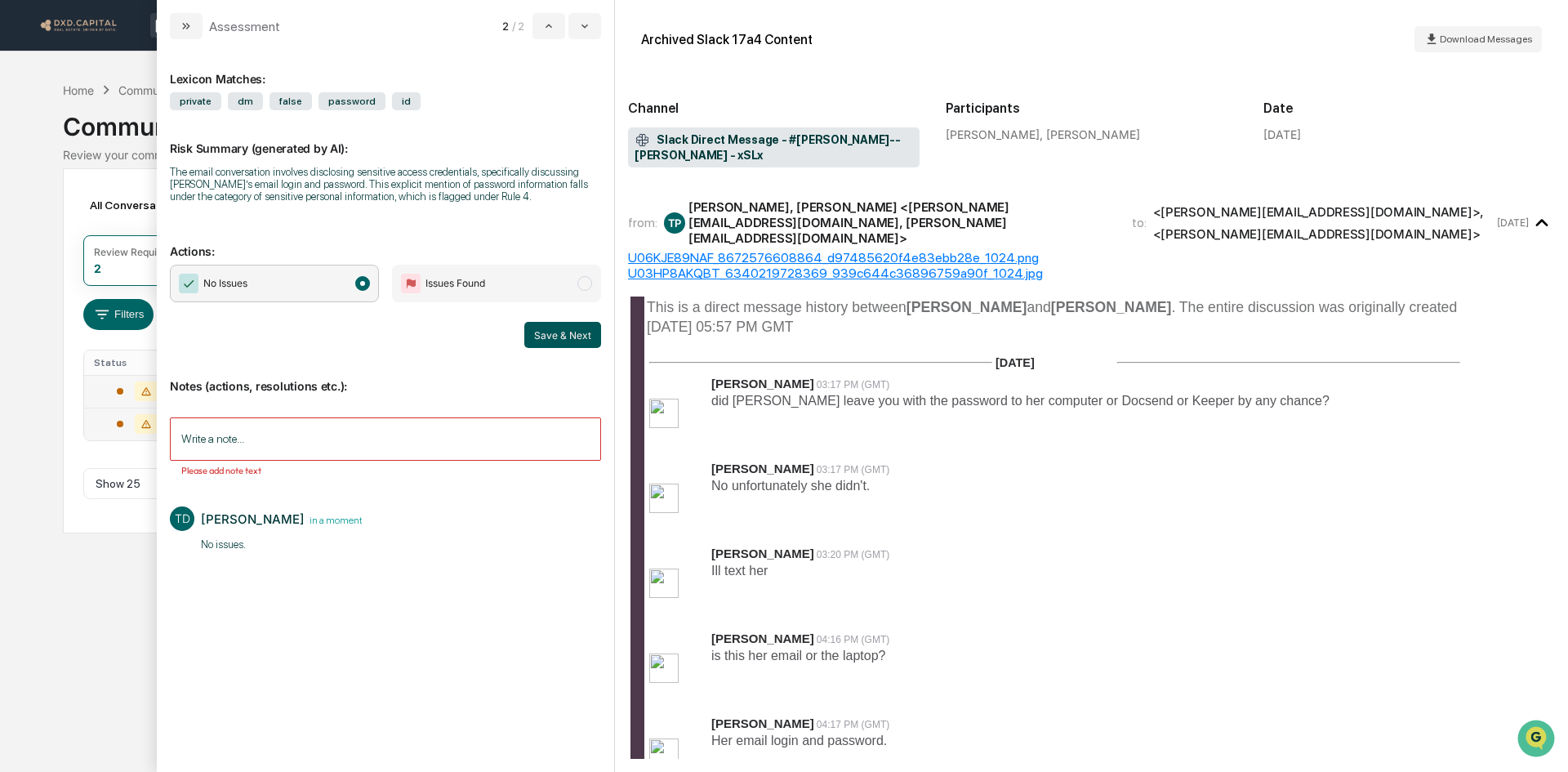
click at [566, 330] on button "Save & Next" at bounding box center [563, 335] width 77 height 26
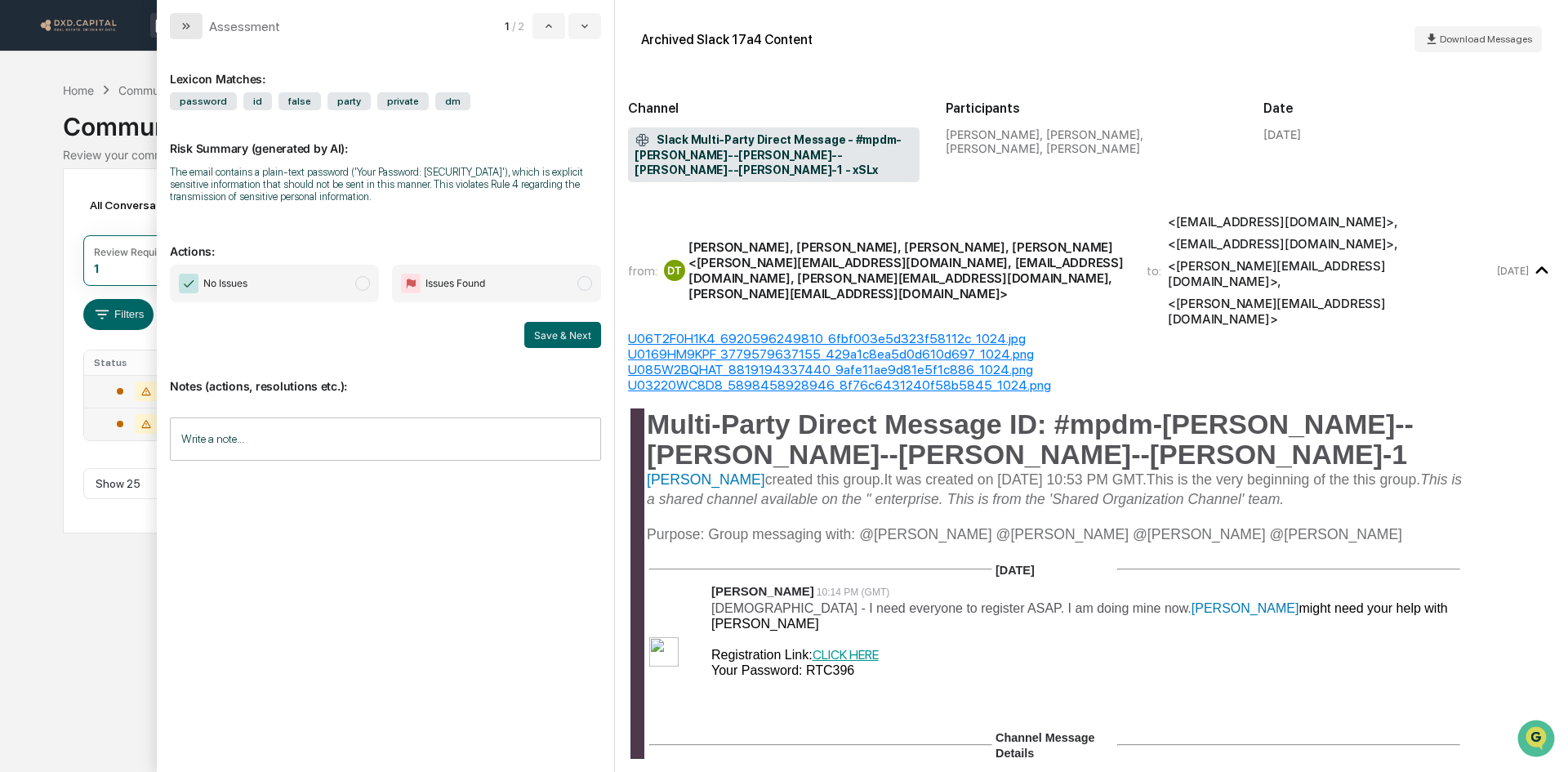
click at [179, 22] on button "modal" at bounding box center [186, 26] width 32 height 26
